Goal: Use online tool/utility: Utilize a website feature to perform a specific function

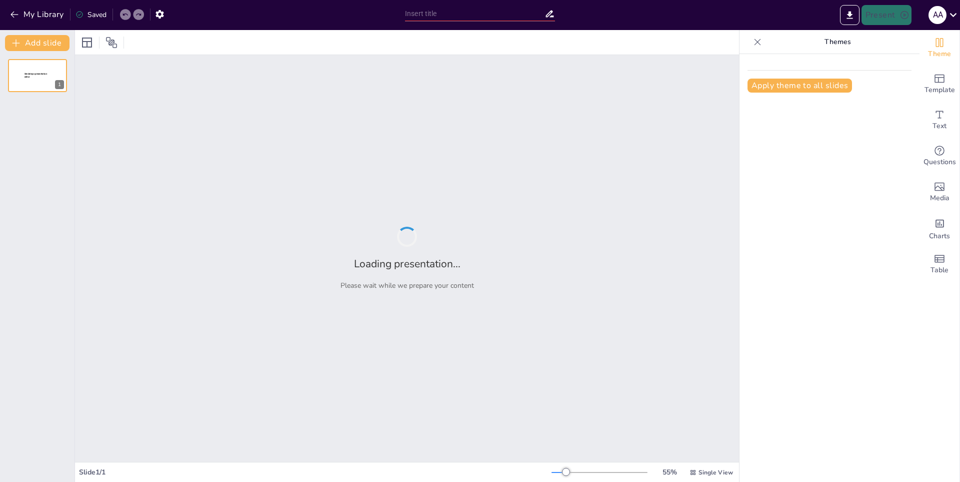
type input "El Proceso de Creación de un Agujero Negro"
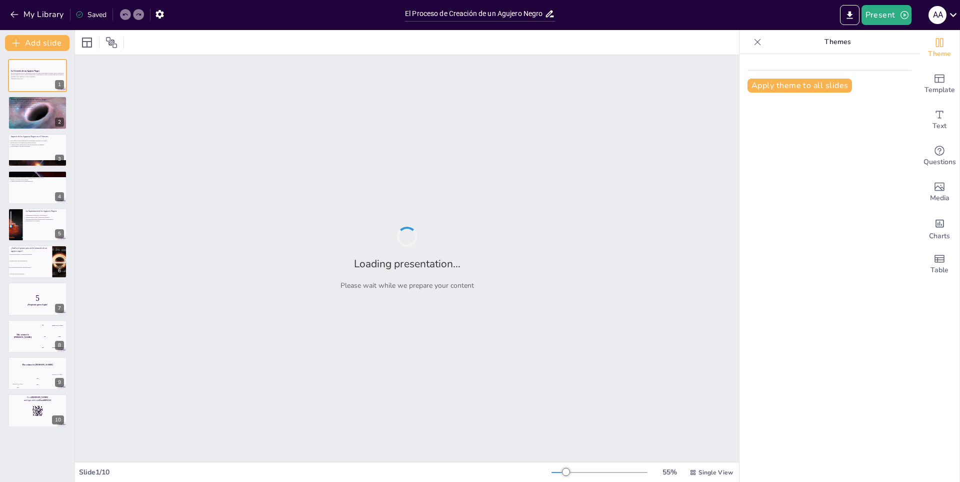
checkbox input "true"
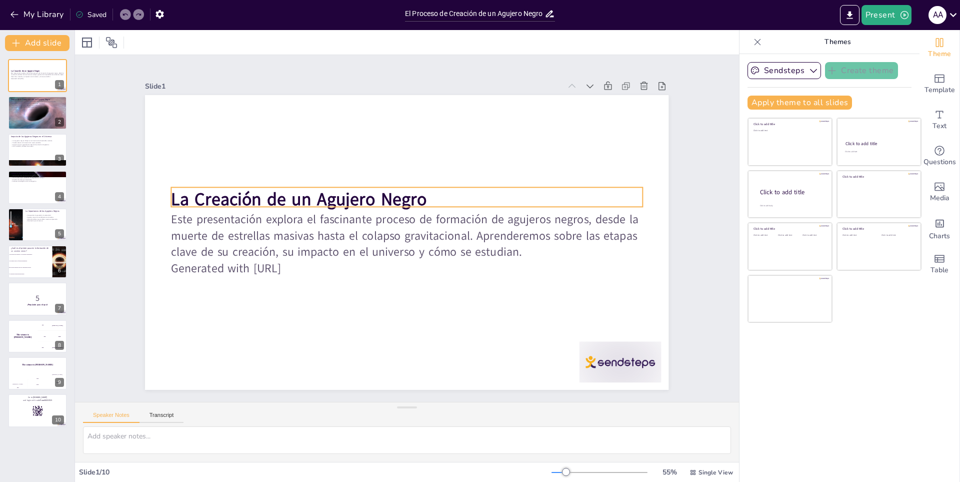
checkbox input "true"
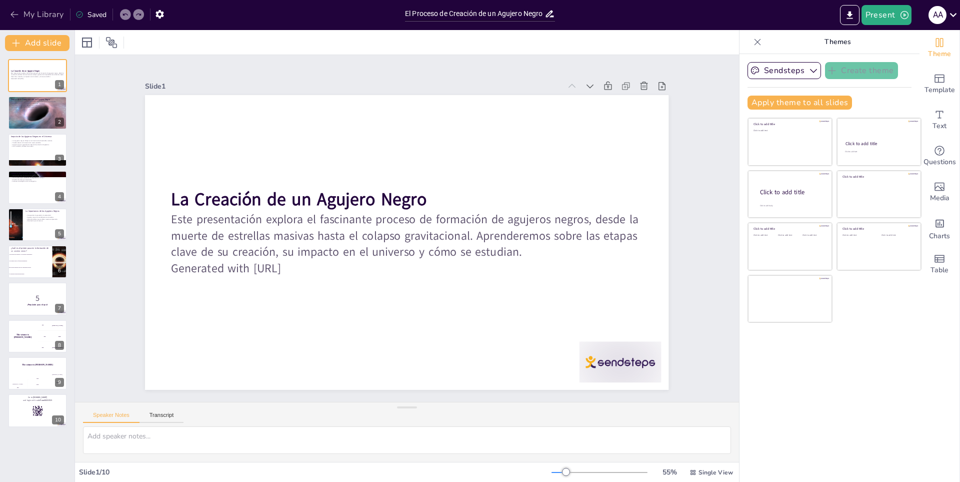
click at [14, 10] on icon "button" at bounding box center [15, 15] width 10 height 10
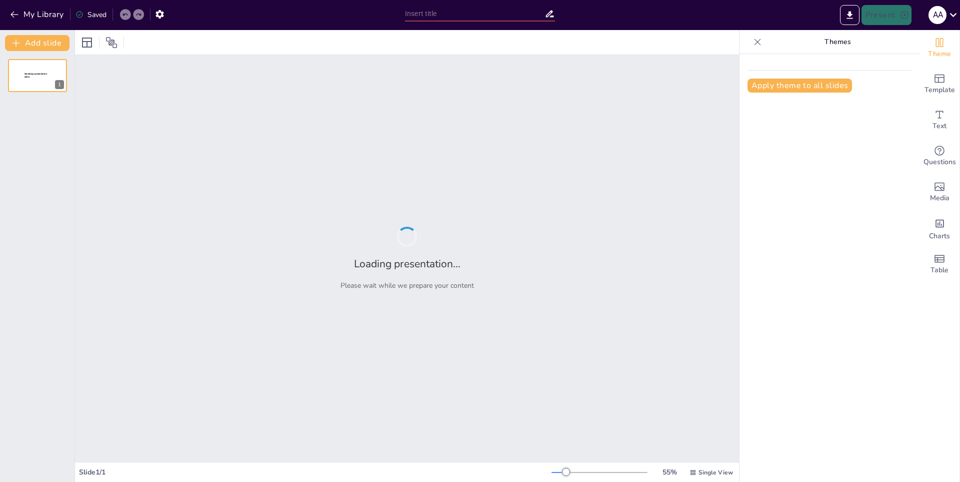
type input "FIFA: De un sueño a un gol... ¡y de un gol a un escándalo!"
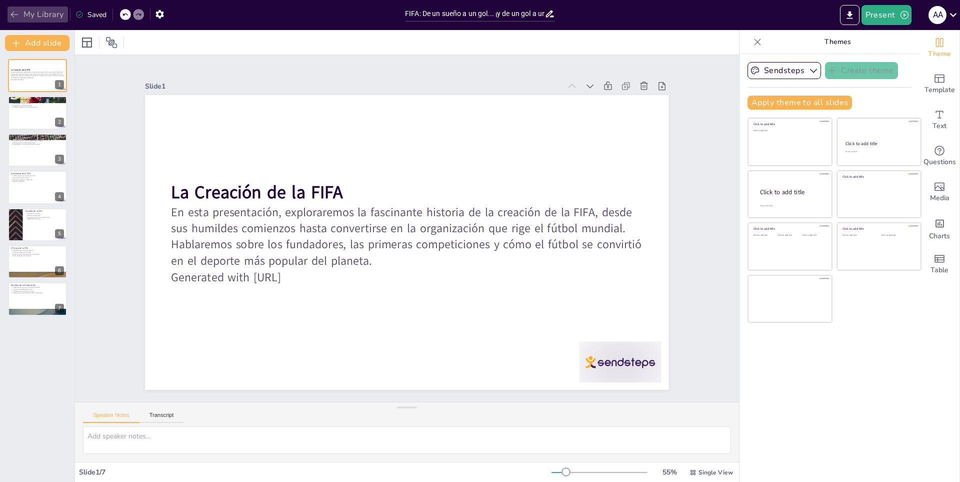
click at [16, 11] on icon "button" at bounding box center [15, 15] width 10 height 10
